Goal: Navigation & Orientation: Find specific page/section

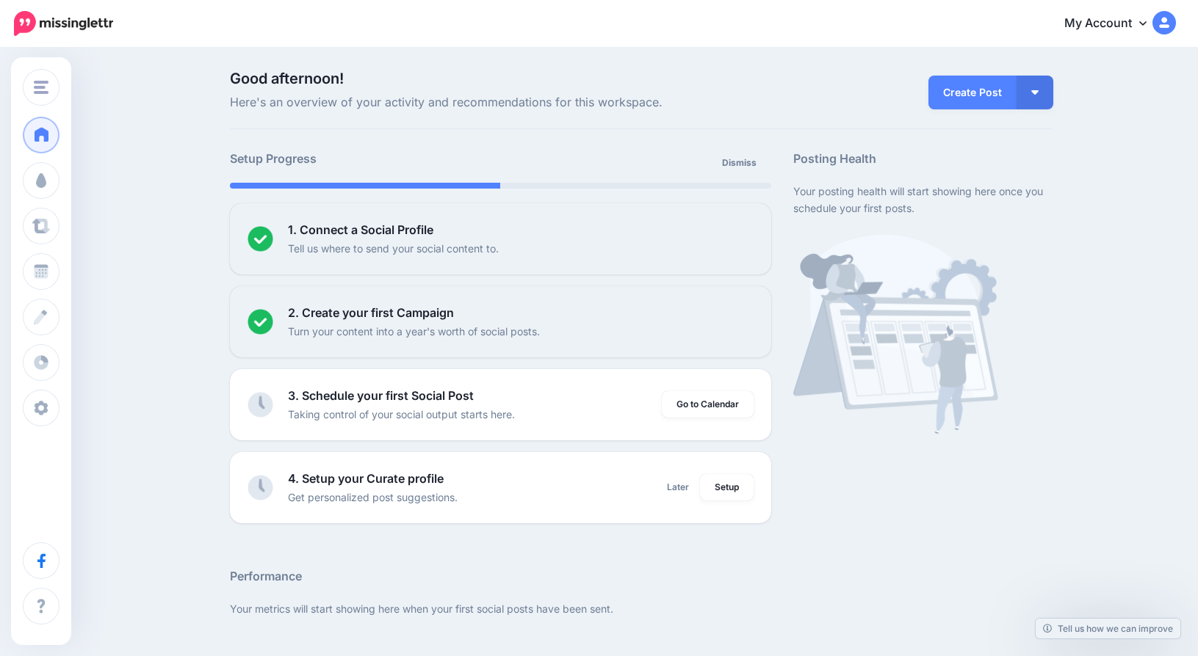
scroll to position [529, 0]
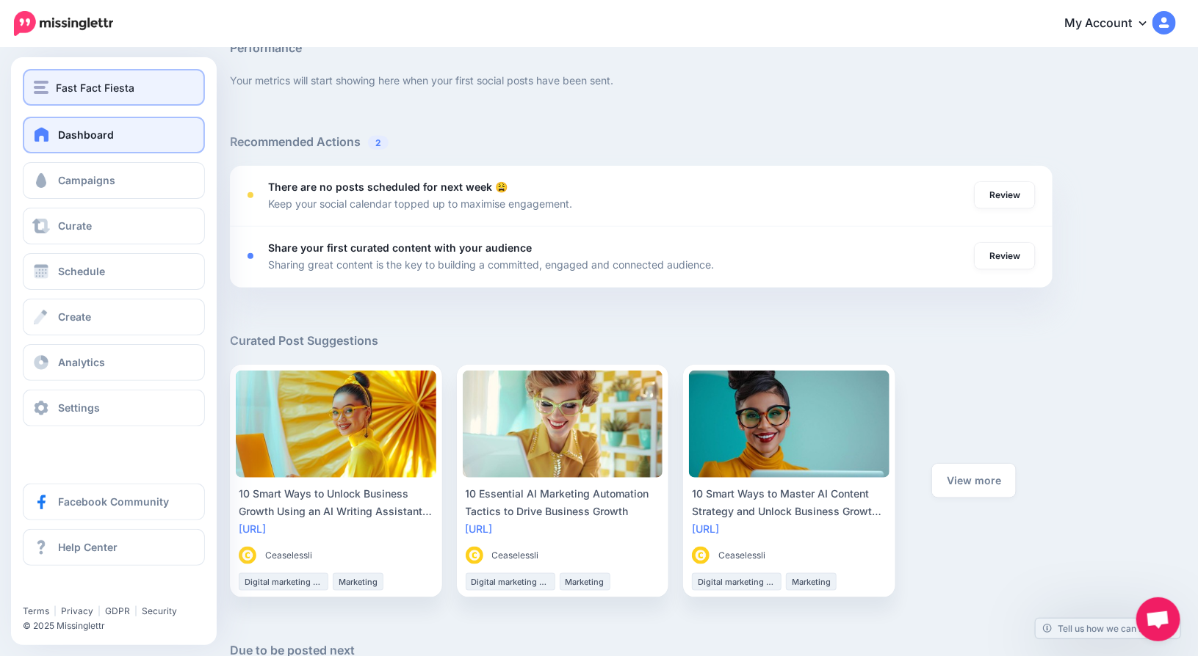
click at [90, 84] on span "Fast Fact Fiesta" at bounding box center [95, 87] width 79 height 17
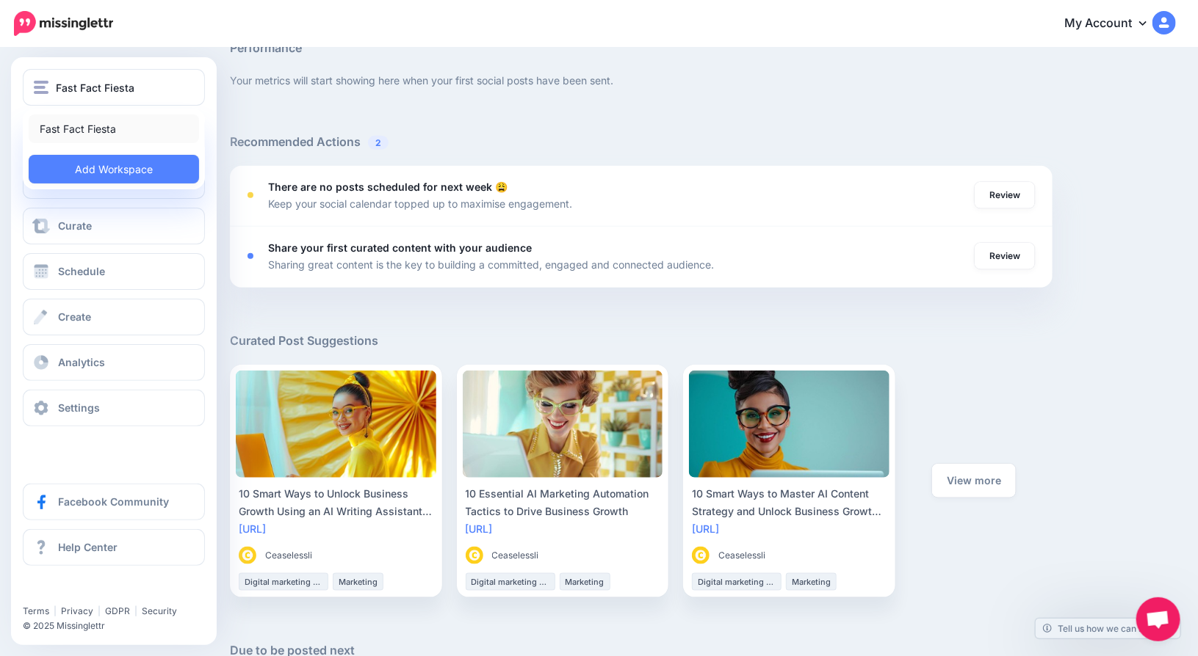
click at [80, 133] on link "Fast Fact Fiesta" at bounding box center [114, 129] width 170 height 29
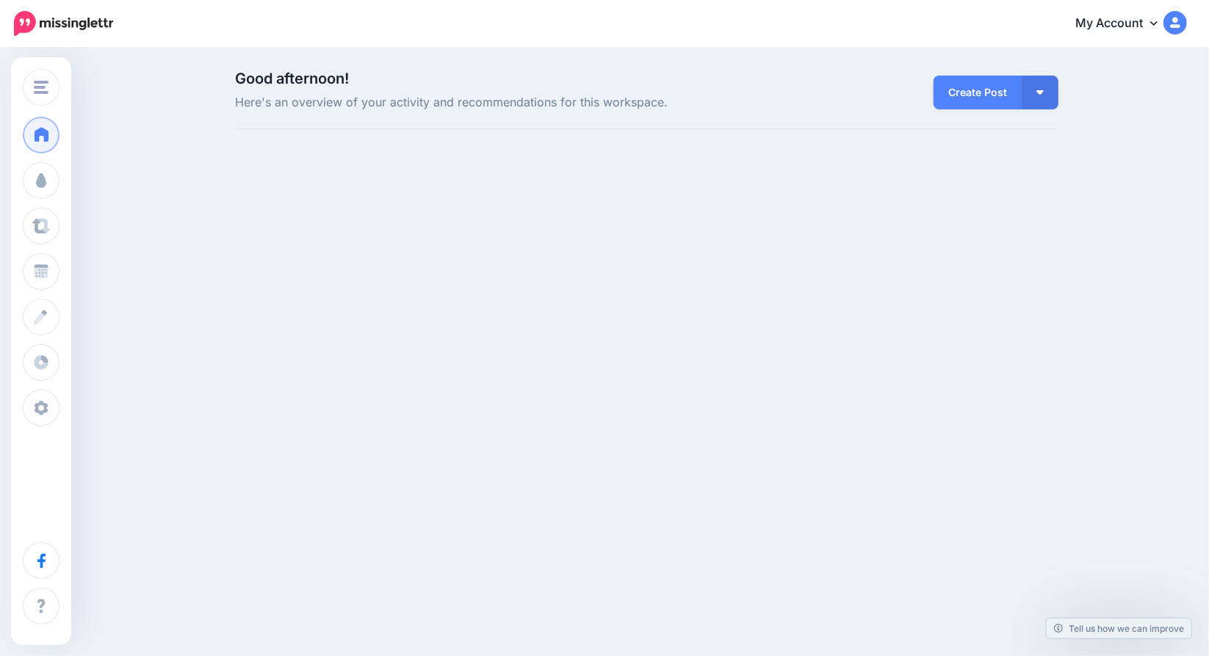
click at [194, 125] on div "Good afternoon! Here's an overview of your activity and recommendations for thi…" at bounding box center [604, 116] width 1209 height 134
